Goal: Task Accomplishment & Management: Manage account settings

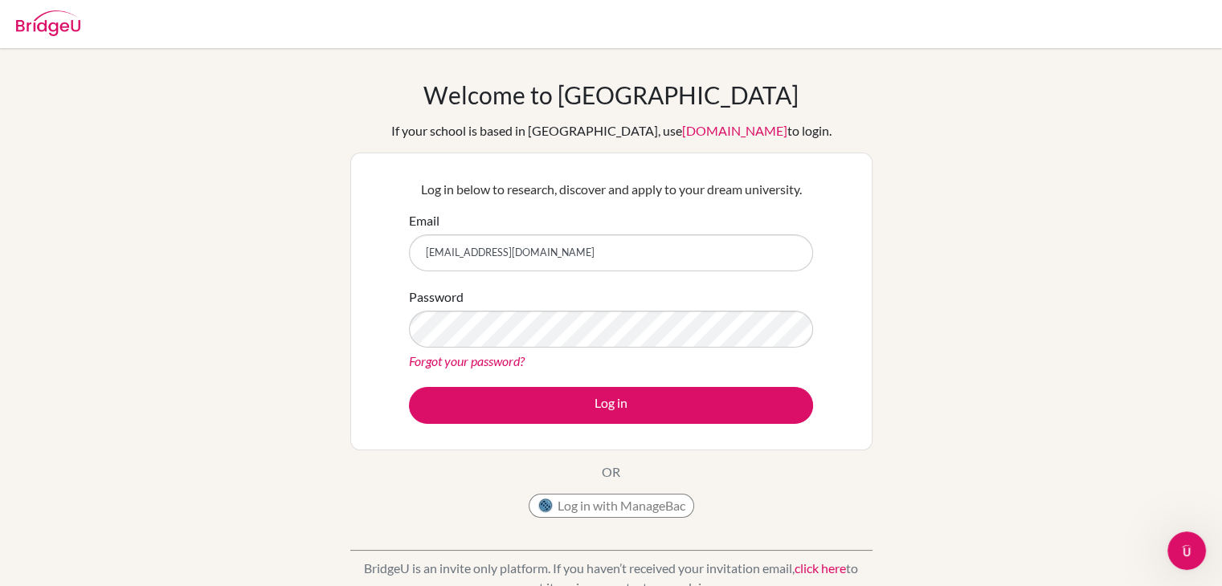
type input "[EMAIL_ADDRESS][DOMAIN_NAME]"
click at [409, 387] on button "Log in" at bounding box center [611, 405] width 404 height 37
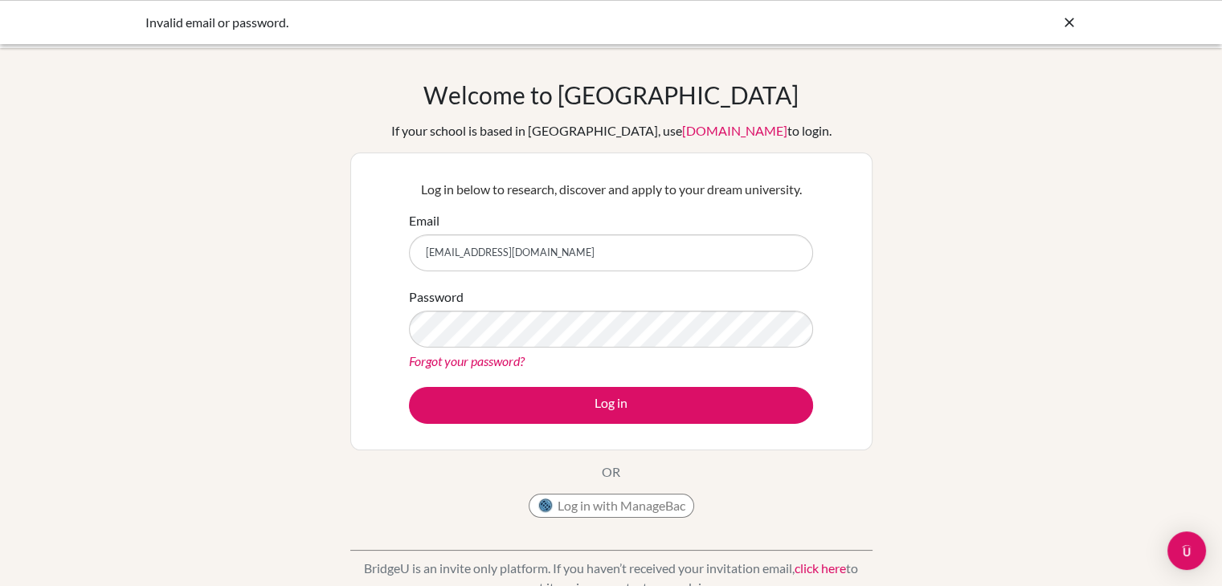
click at [512, 252] on input "[EMAIL_ADDRESS][DOMAIN_NAME]" at bounding box center [611, 253] width 404 height 37
type input "[EMAIL_ADDRESS][DOMAIN_NAME]"
click at [409, 387] on button "Log in" at bounding box center [611, 405] width 404 height 37
